Goal: Transaction & Acquisition: Subscribe to service/newsletter

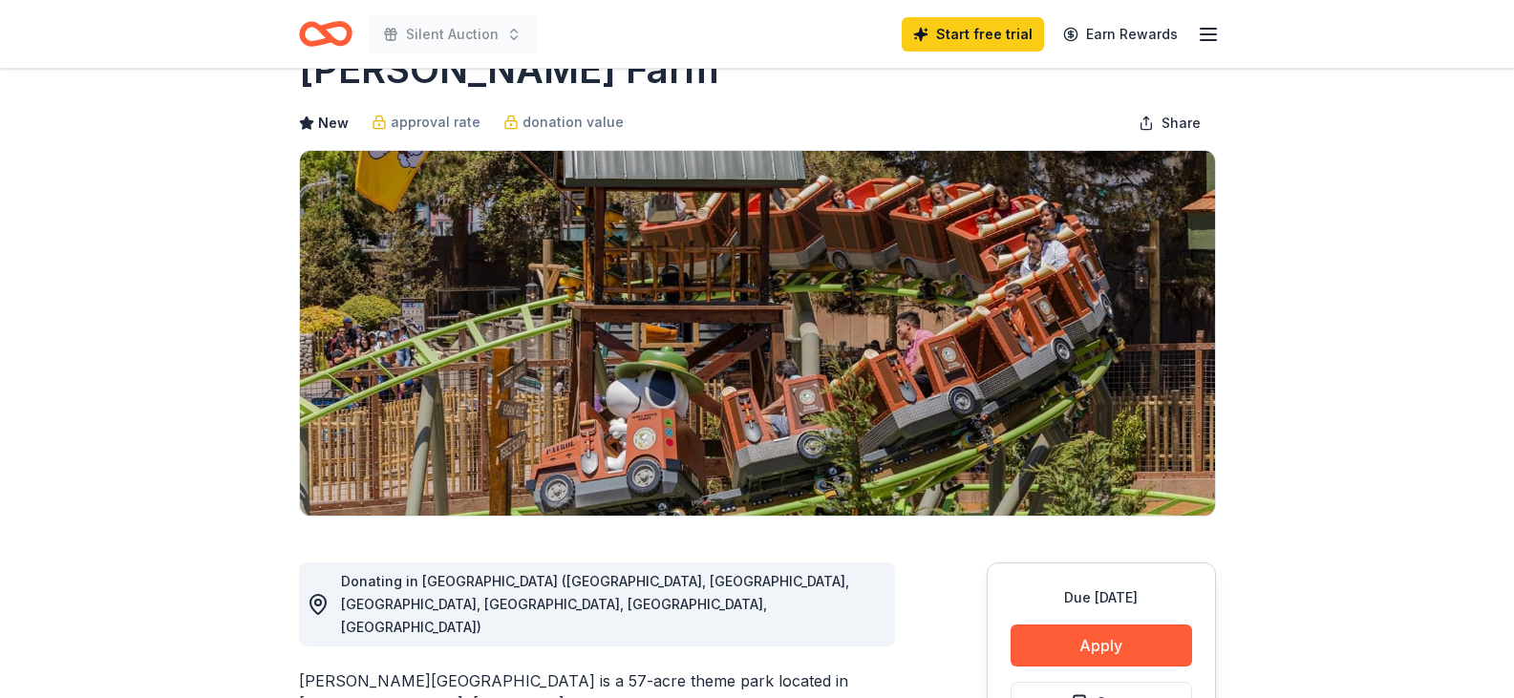
scroll to position [65, 0]
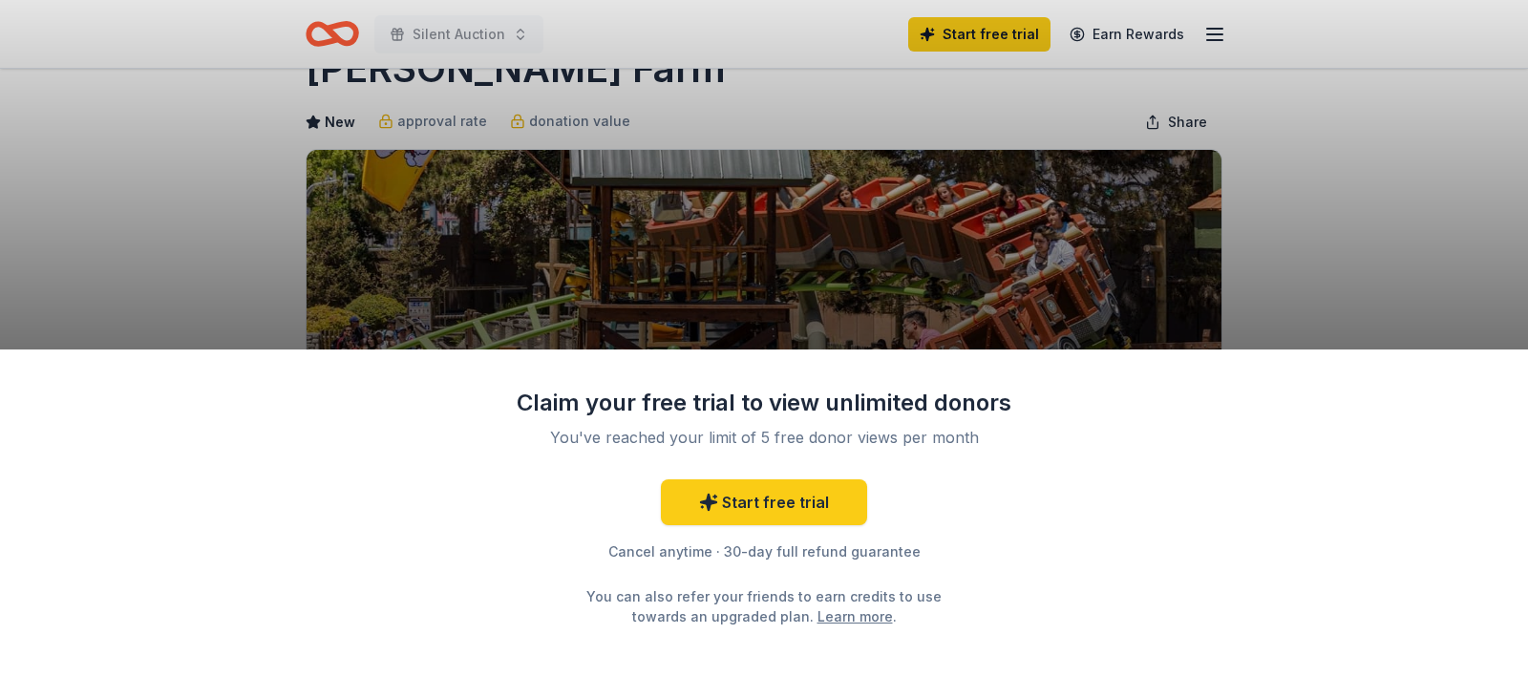
click at [1270, 195] on div "Claim your free trial to view unlimited donors You've reached your limit of 5 f…" at bounding box center [764, 349] width 1528 height 698
click at [731, 487] on link "Start free trial" at bounding box center [764, 503] width 206 height 46
click at [859, 508] on link "Start free trial" at bounding box center [764, 503] width 206 height 46
click at [803, 506] on link "Start free trial" at bounding box center [764, 503] width 206 height 46
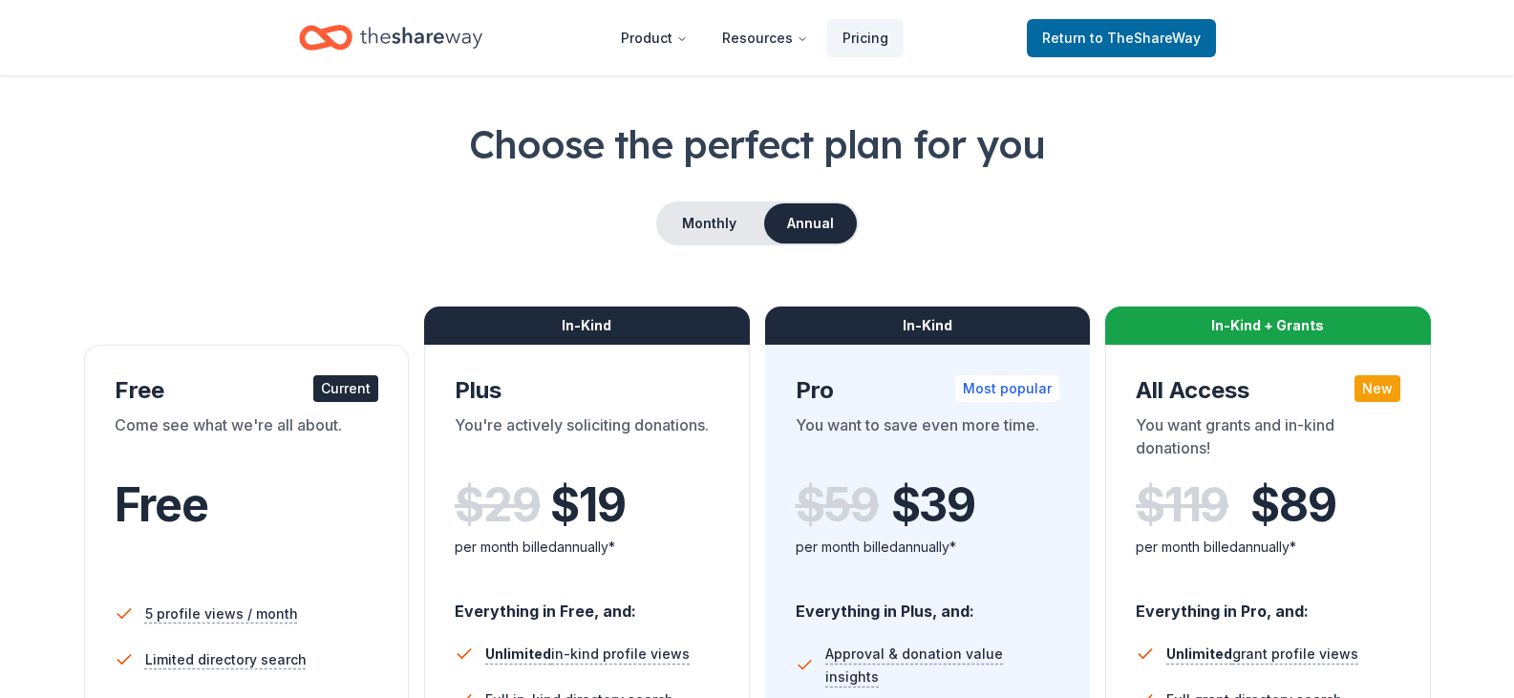
click at [803, 506] on div "$ 59 $ 39" at bounding box center [928, 505] width 265 height 53
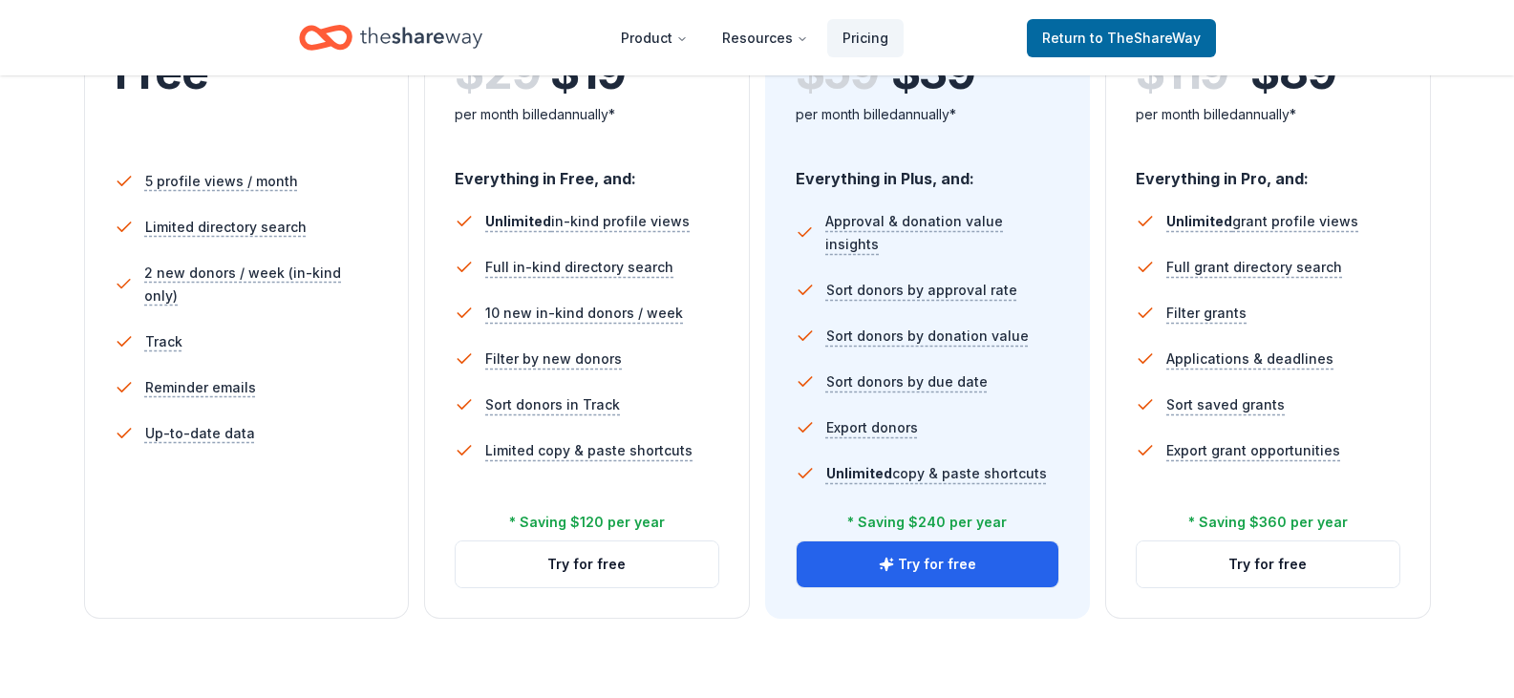
scroll to position [499, 0]
drag, startPoint x: 605, startPoint y: 562, endPoint x: 543, endPoint y: 566, distance: 62.2
click at [543, 566] on button "Try for free" at bounding box center [587, 564] width 263 height 46
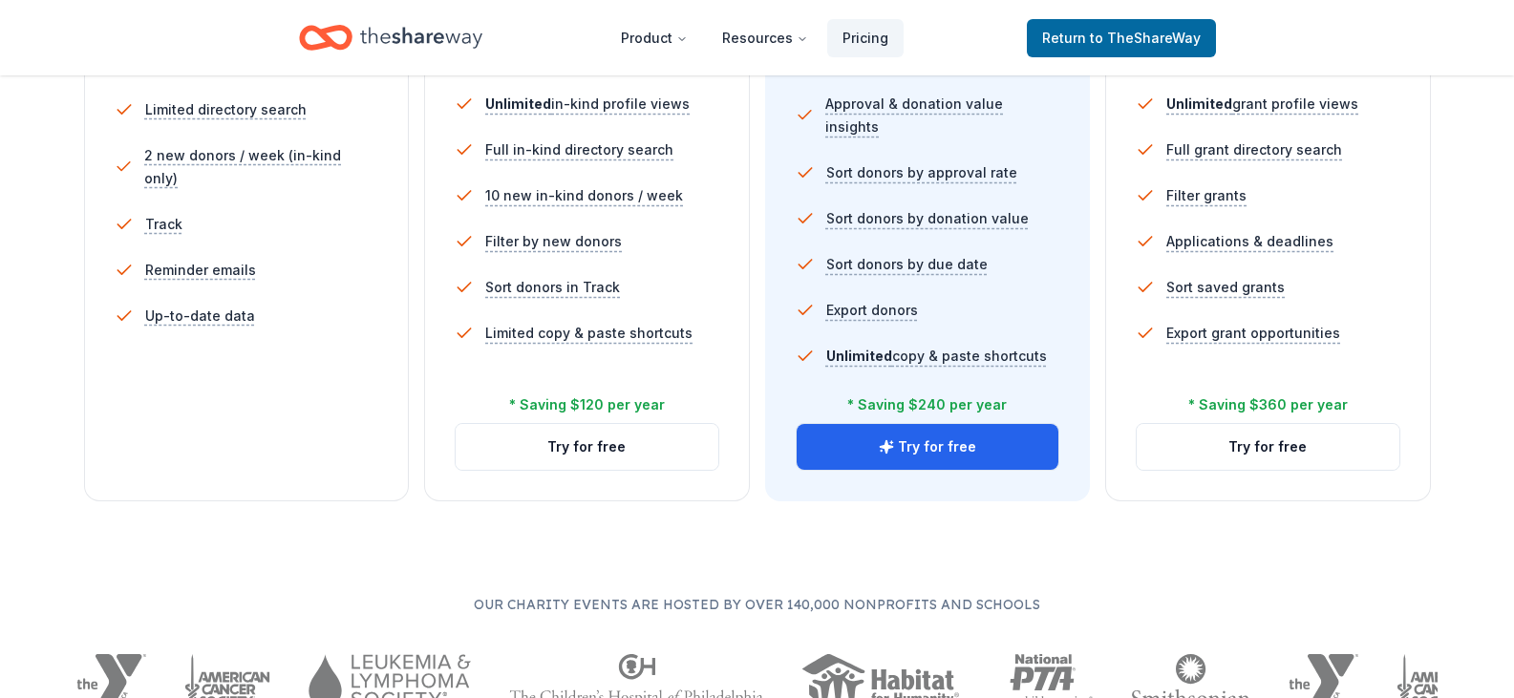
scroll to position [616, 0]
click at [595, 434] on button "Try for free" at bounding box center [587, 446] width 263 height 46
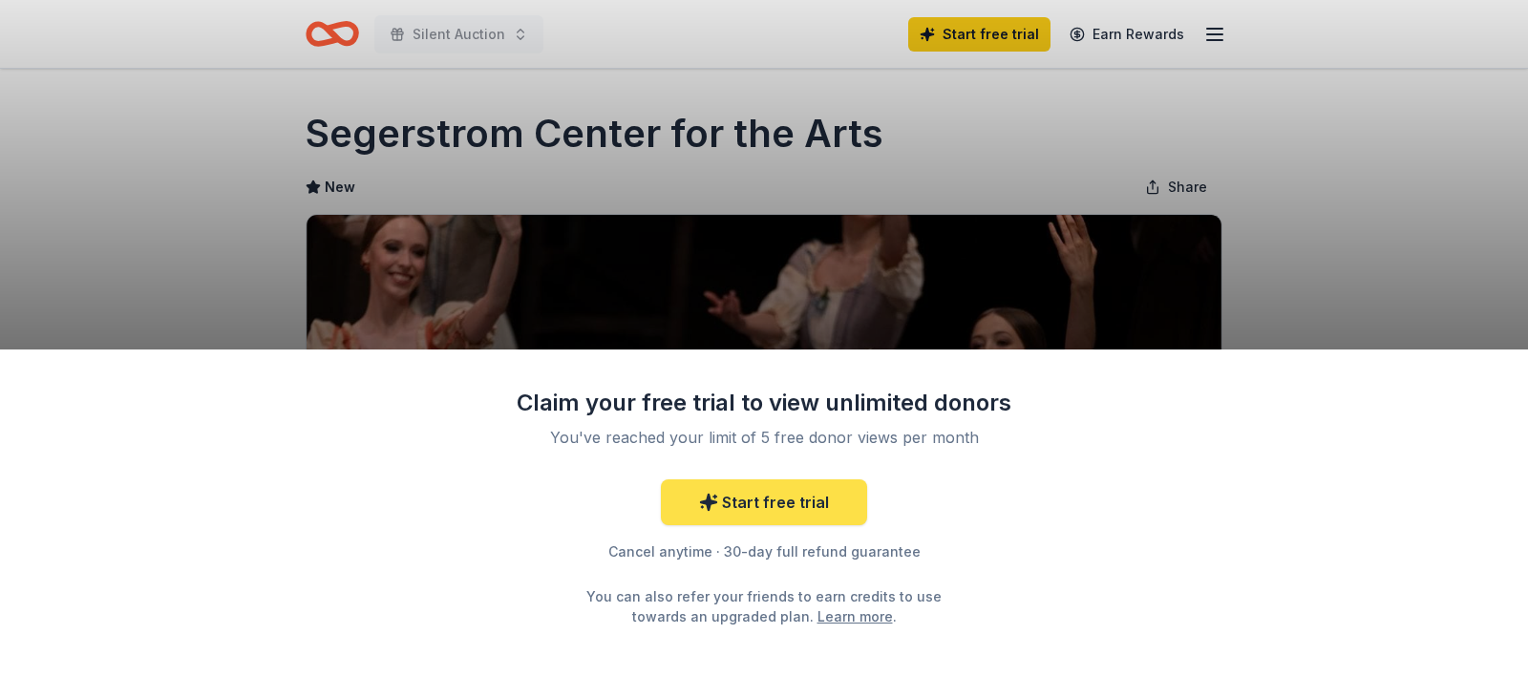
click at [787, 518] on link "Start free trial" at bounding box center [764, 503] width 206 height 46
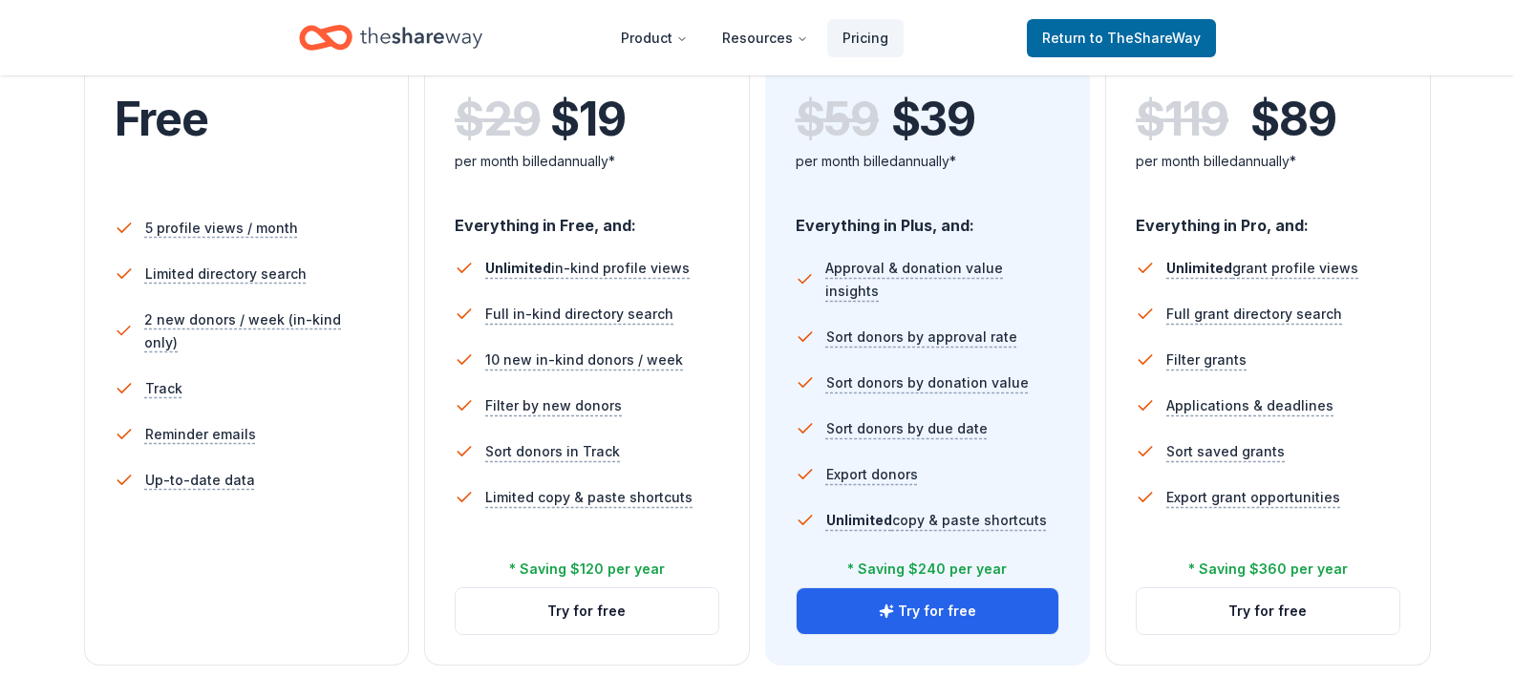
scroll to position [450, 0]
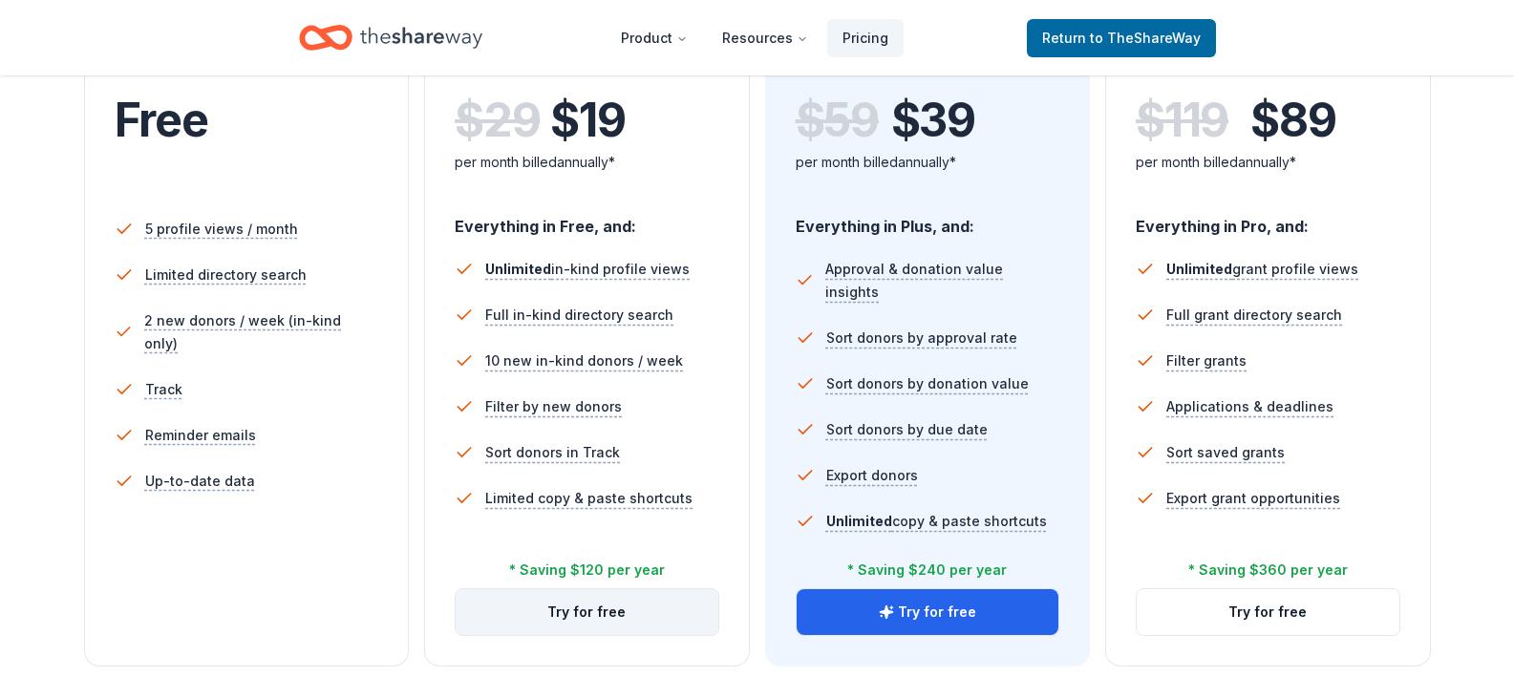
click at [630, 623] on button "Try for free" at bounding box center [587, 612] width 263 height 46
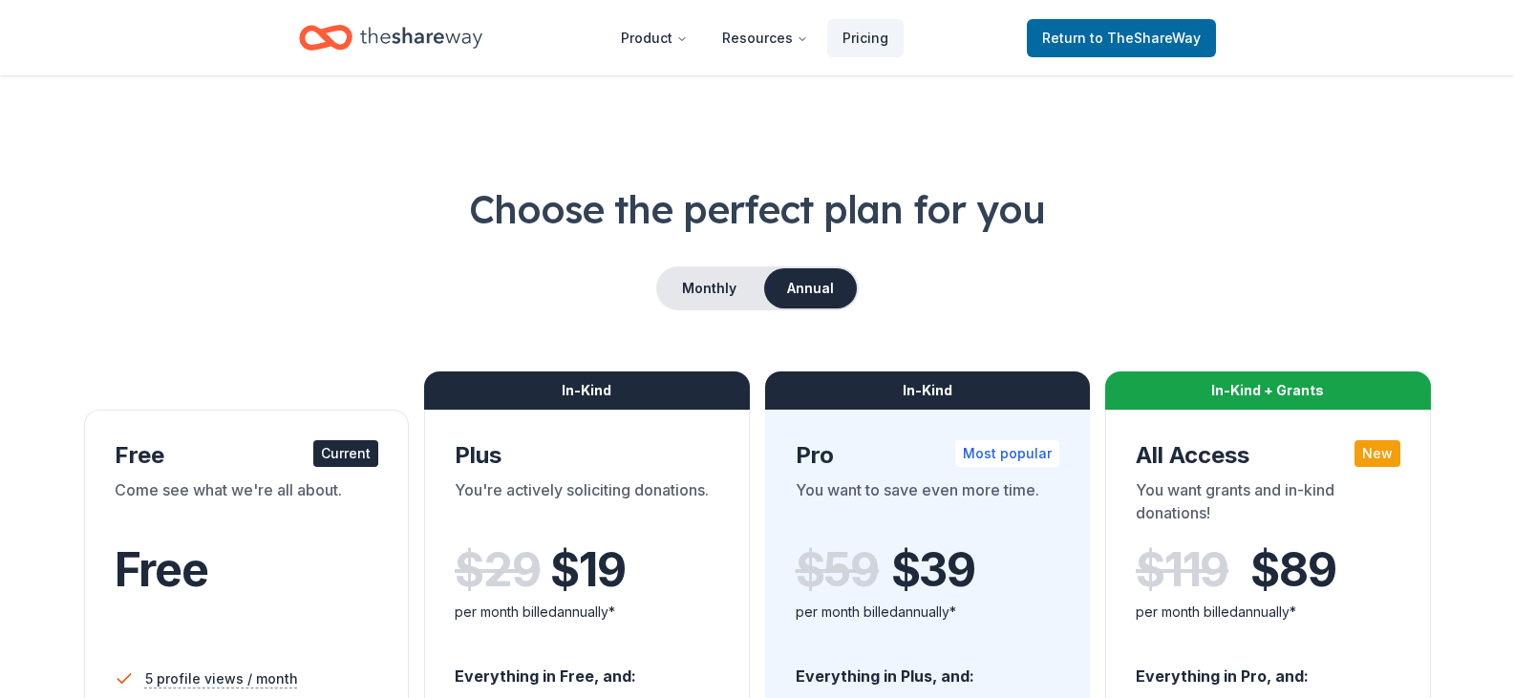
scroll to position [449, 0]
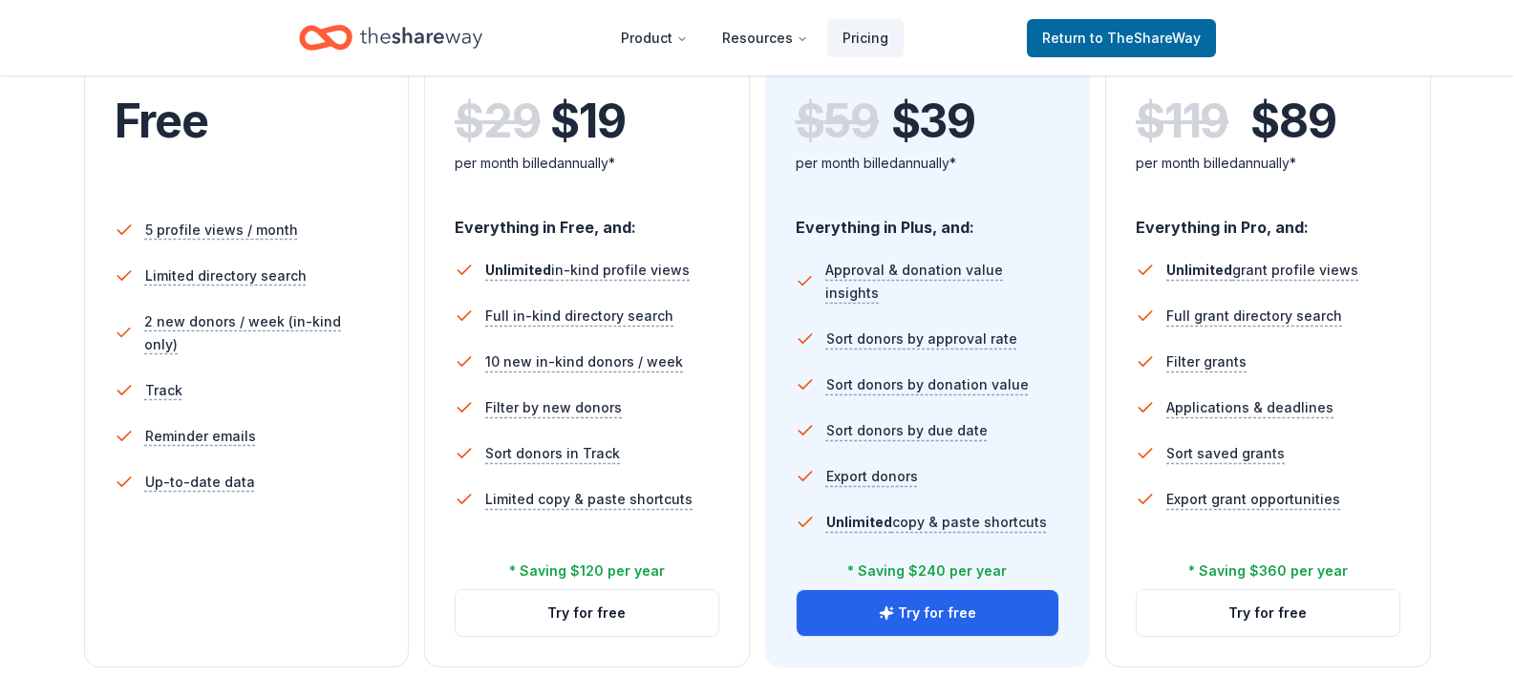
click at [593, 563] on div "* Saving $120 per year" at bounding box center [587, 571] width 156 height 23
click at [565, 650] on div "In-Kind Plus You're actively soliciting donations. $ 29 $ 19 per month billed a…" at bounding box center [587, 314] width 326 height 707
click at [580, 615] on button "Try for free" at bounding box center [587, 613] width 263 height 46
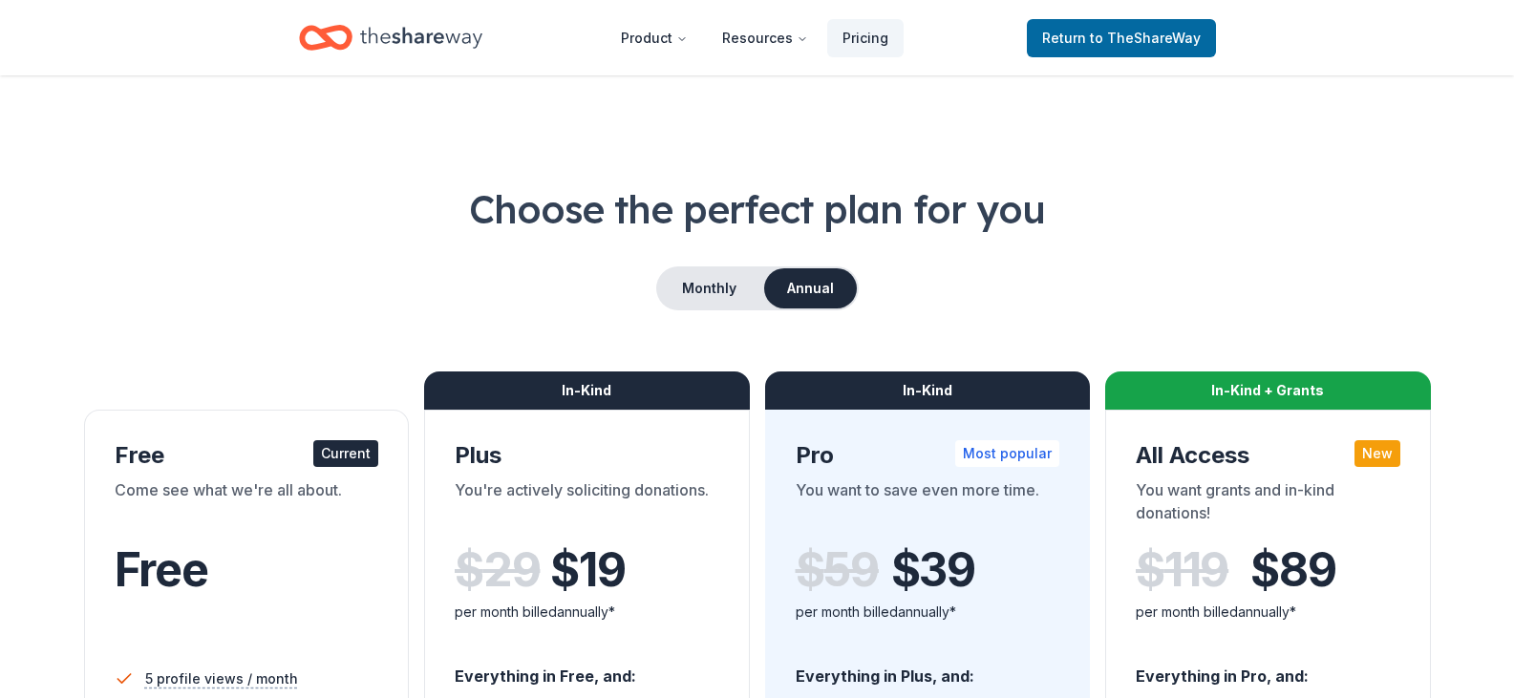
scroll to position [448, 0]
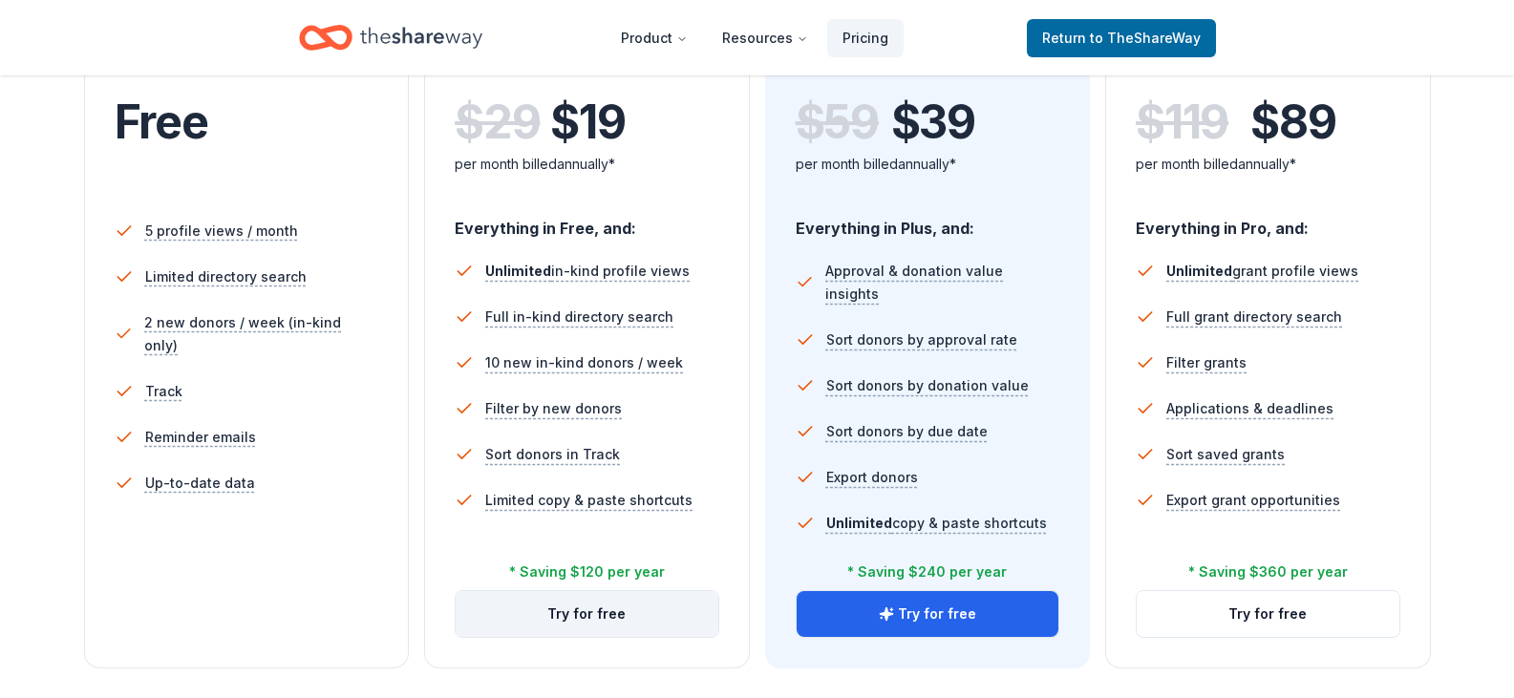
click at [547, 601] on button "Try for free" at bounding box center [587, 614] width 263 height 46
